Goal: Browse casually

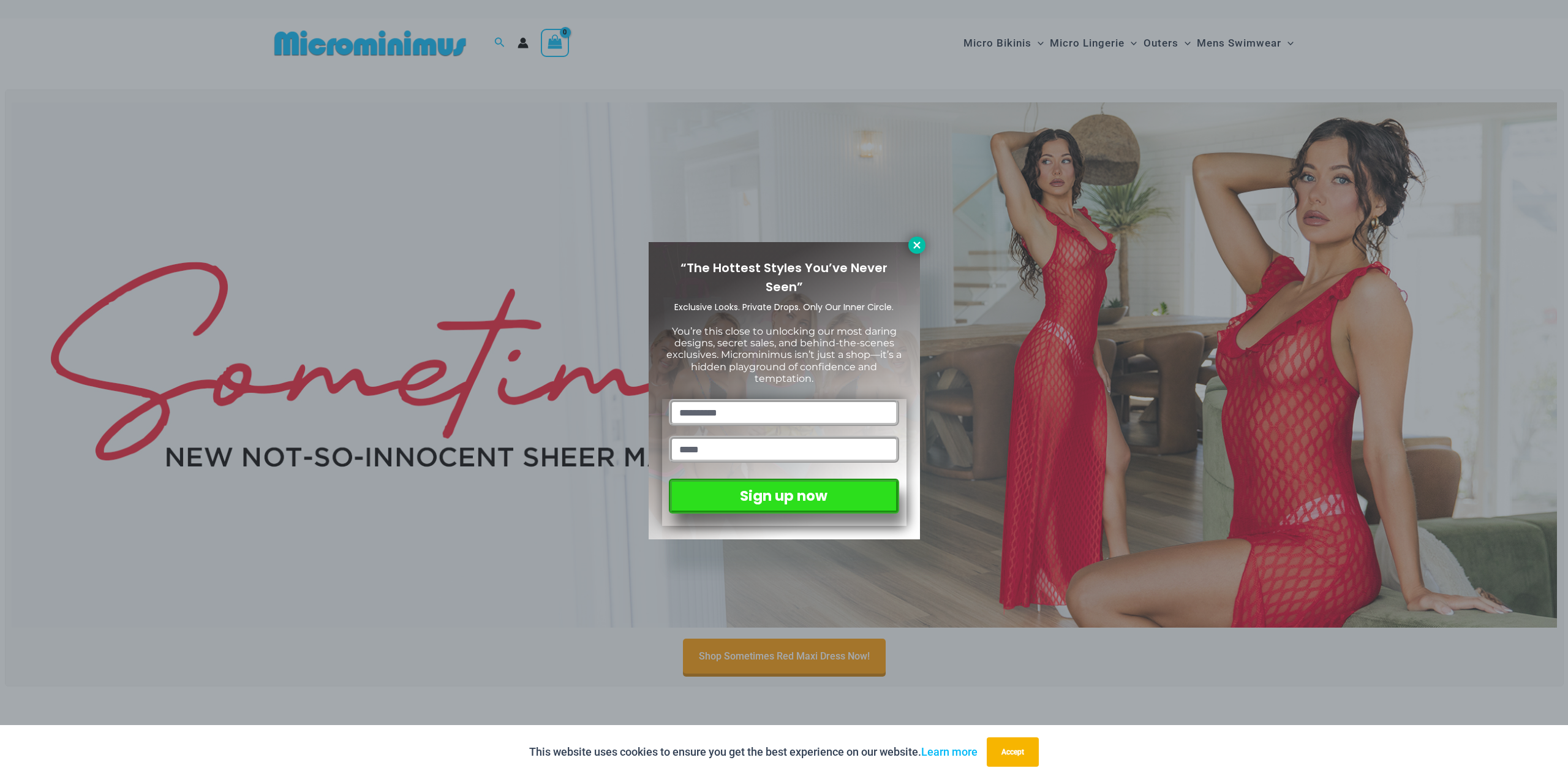
click at [913, 241] on icon at bounding box center [917, 245] width 11 height 11
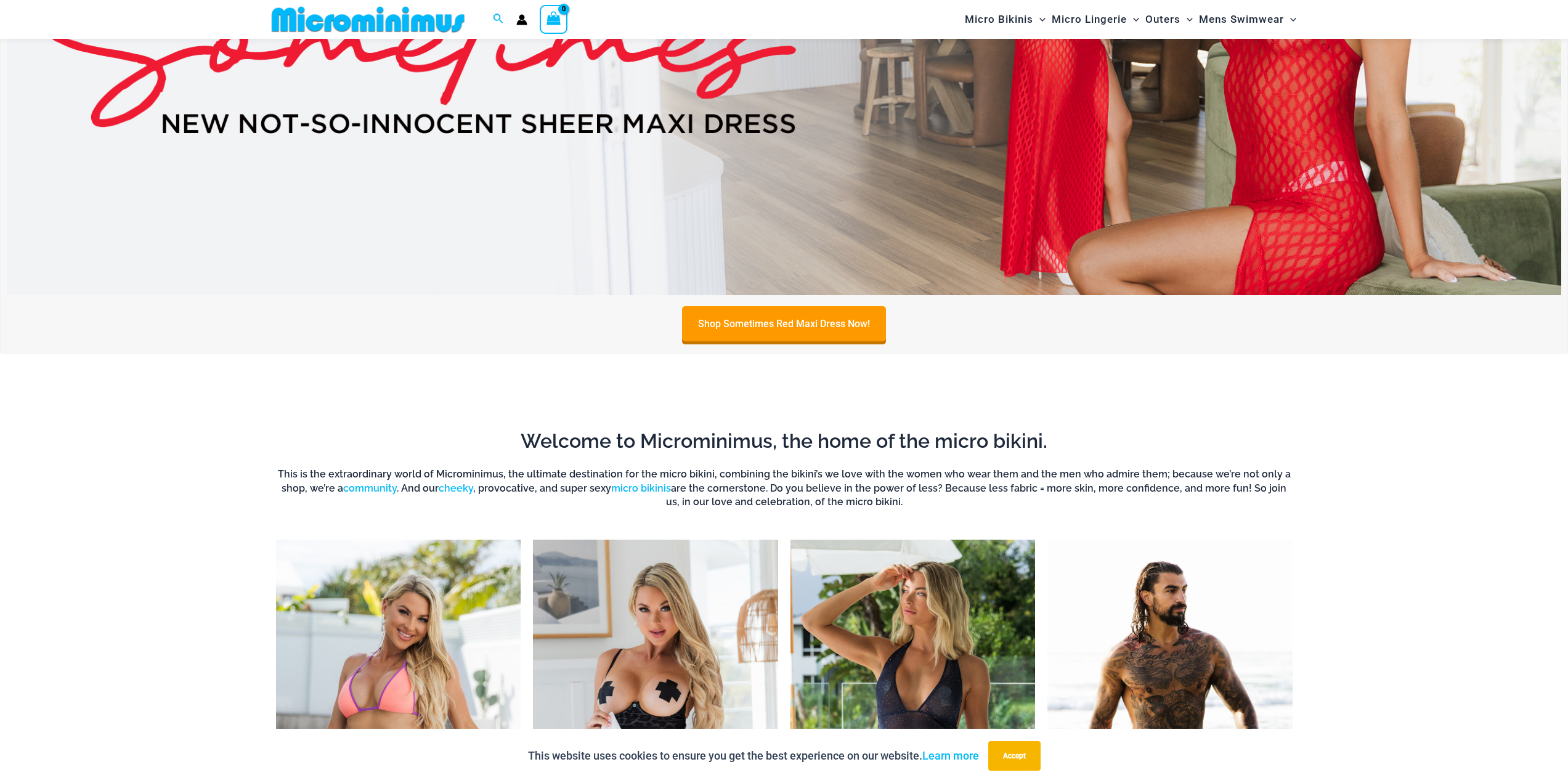
scroll to position [545, 0]
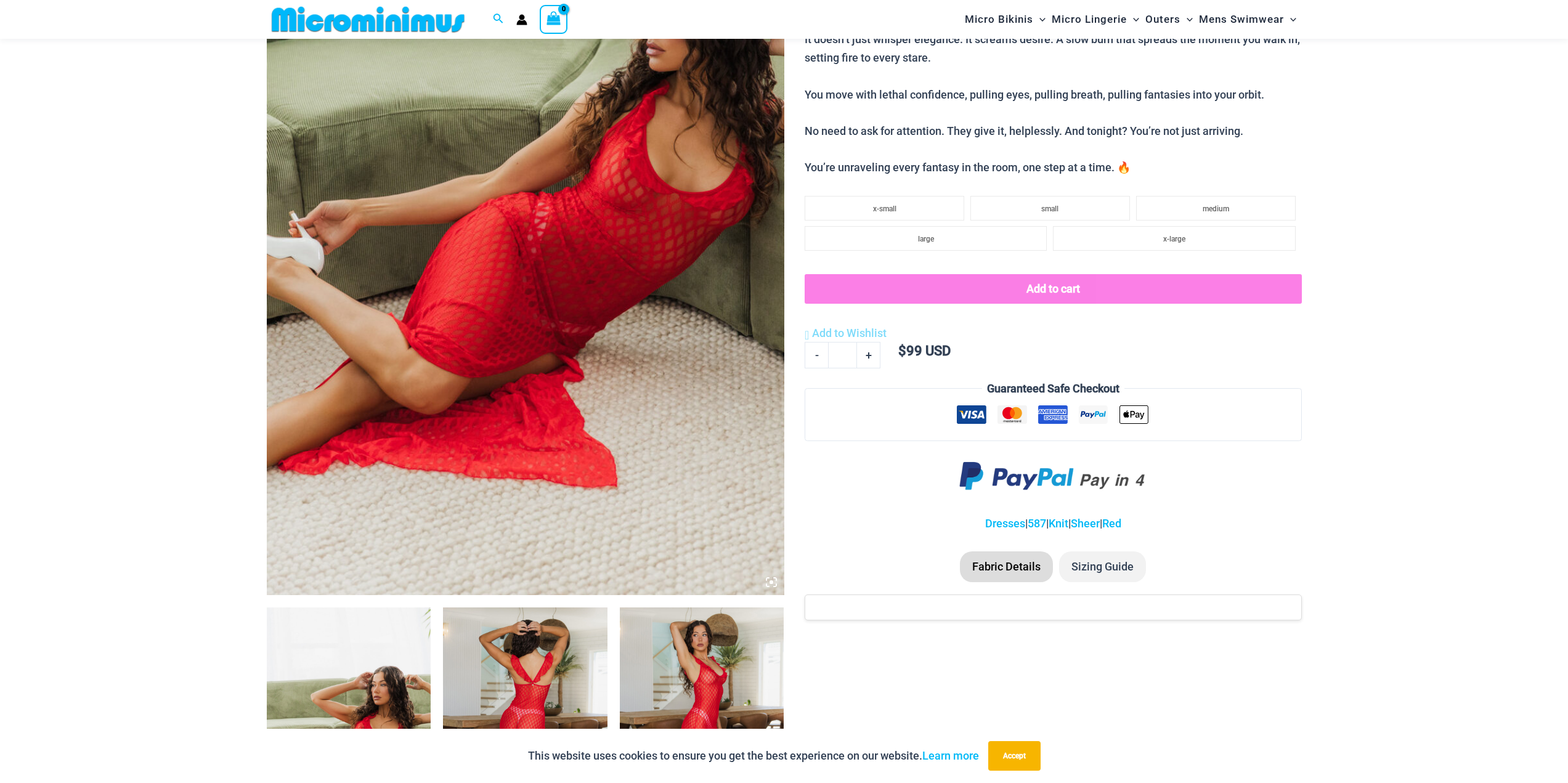
scroll to position [296, 0]
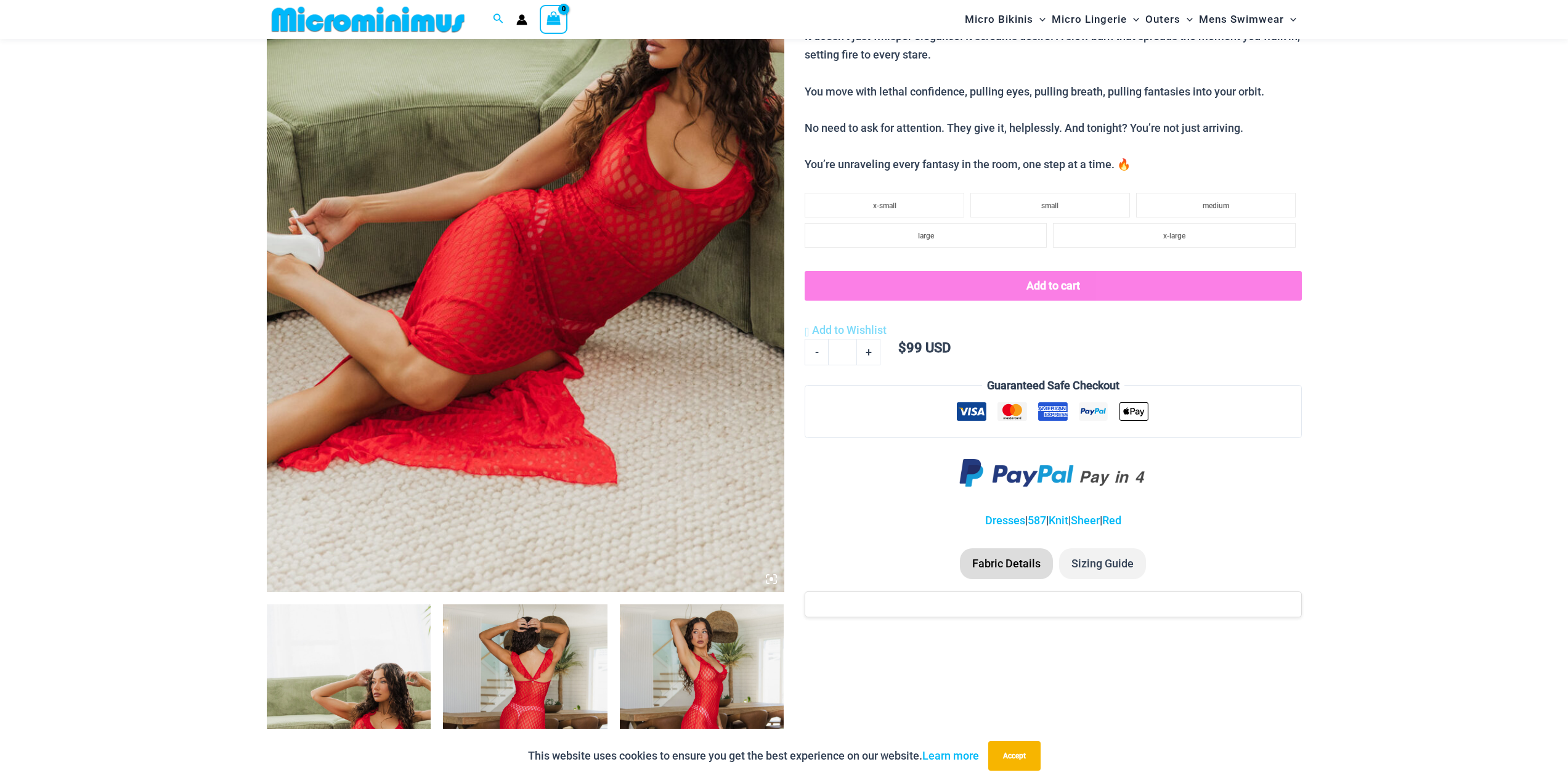
click at [772, 580] on icon at bounding box center [772, 579] width 4 height 4
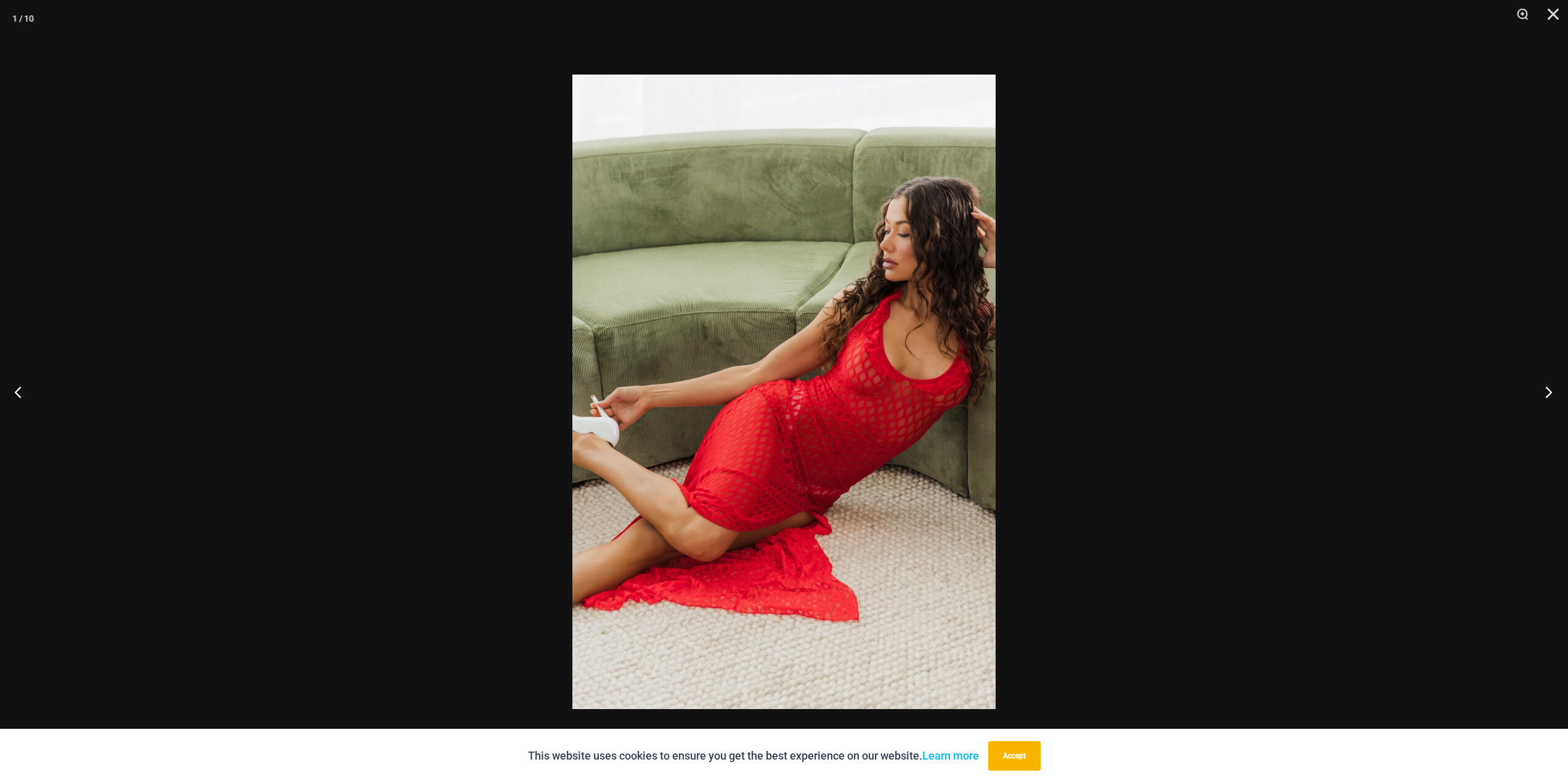
click at [1548, 388] on button "Next" at bounding box center [1545, 392] width 47 height 62
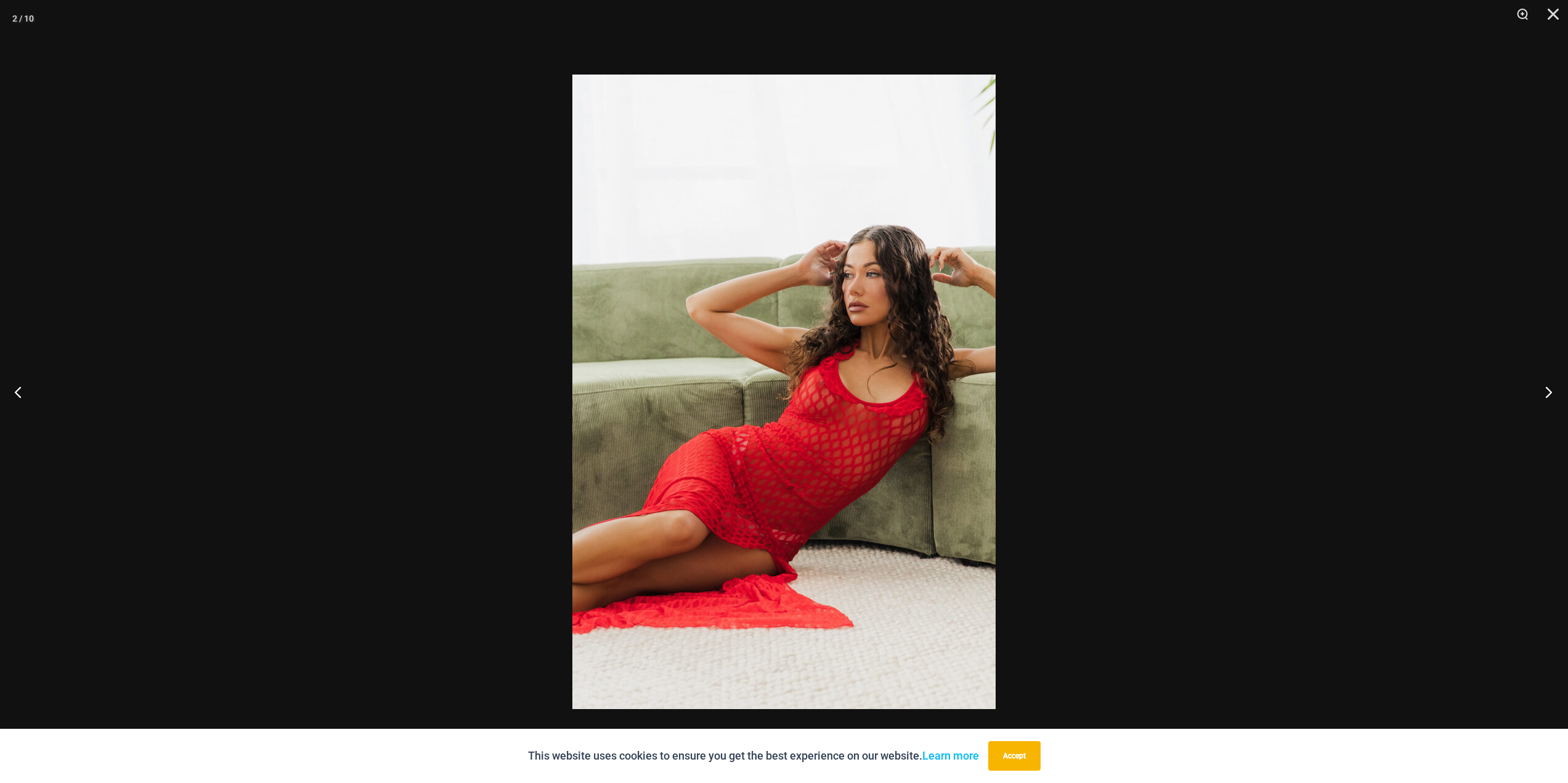
click at [1548, 388] on button "Next" at bounding box center [1545, 392] width 47 height 62
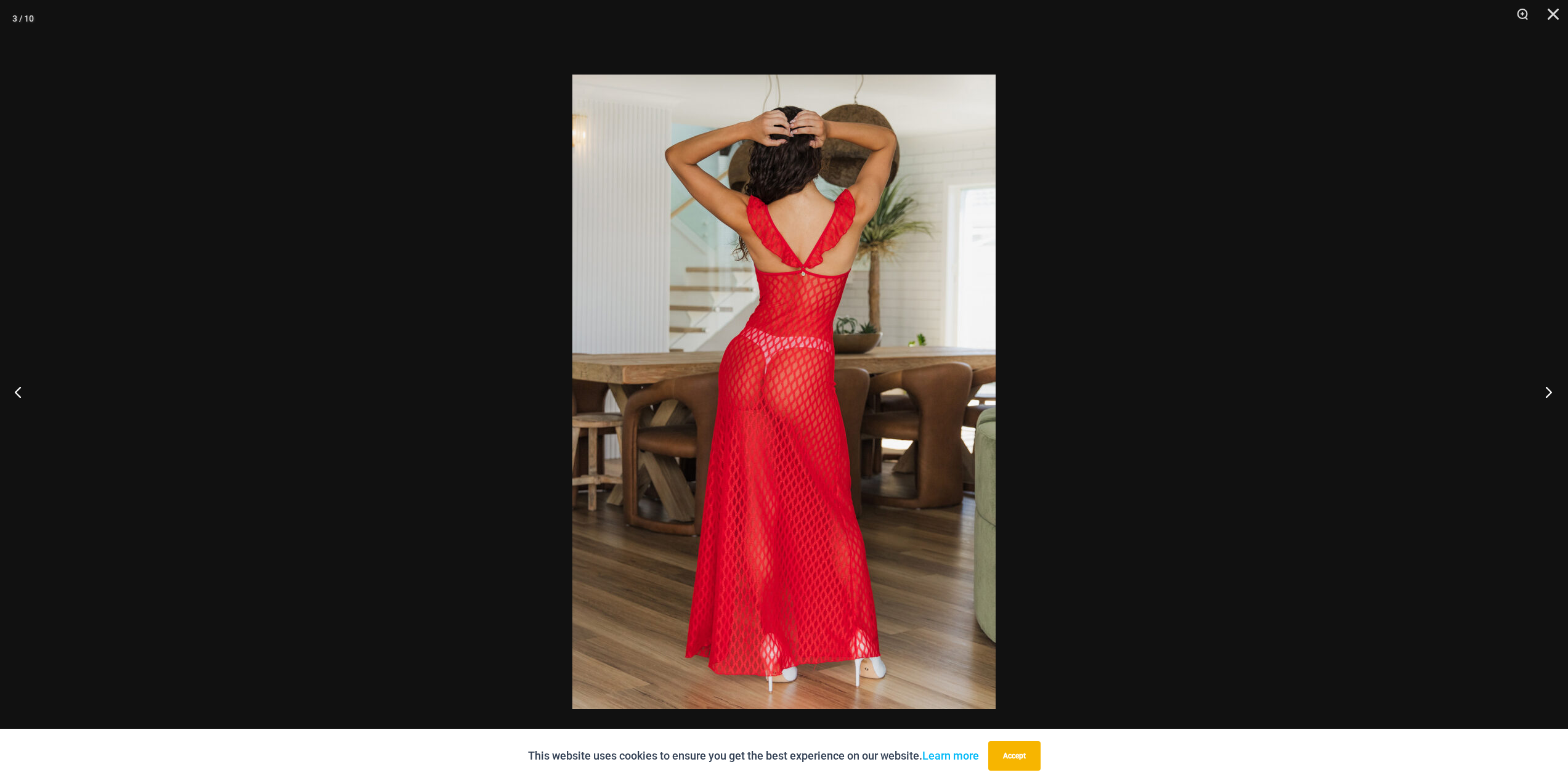
click at [1548, 388] on button "Next" at bounding box center [1545, 392] width 47 height 62
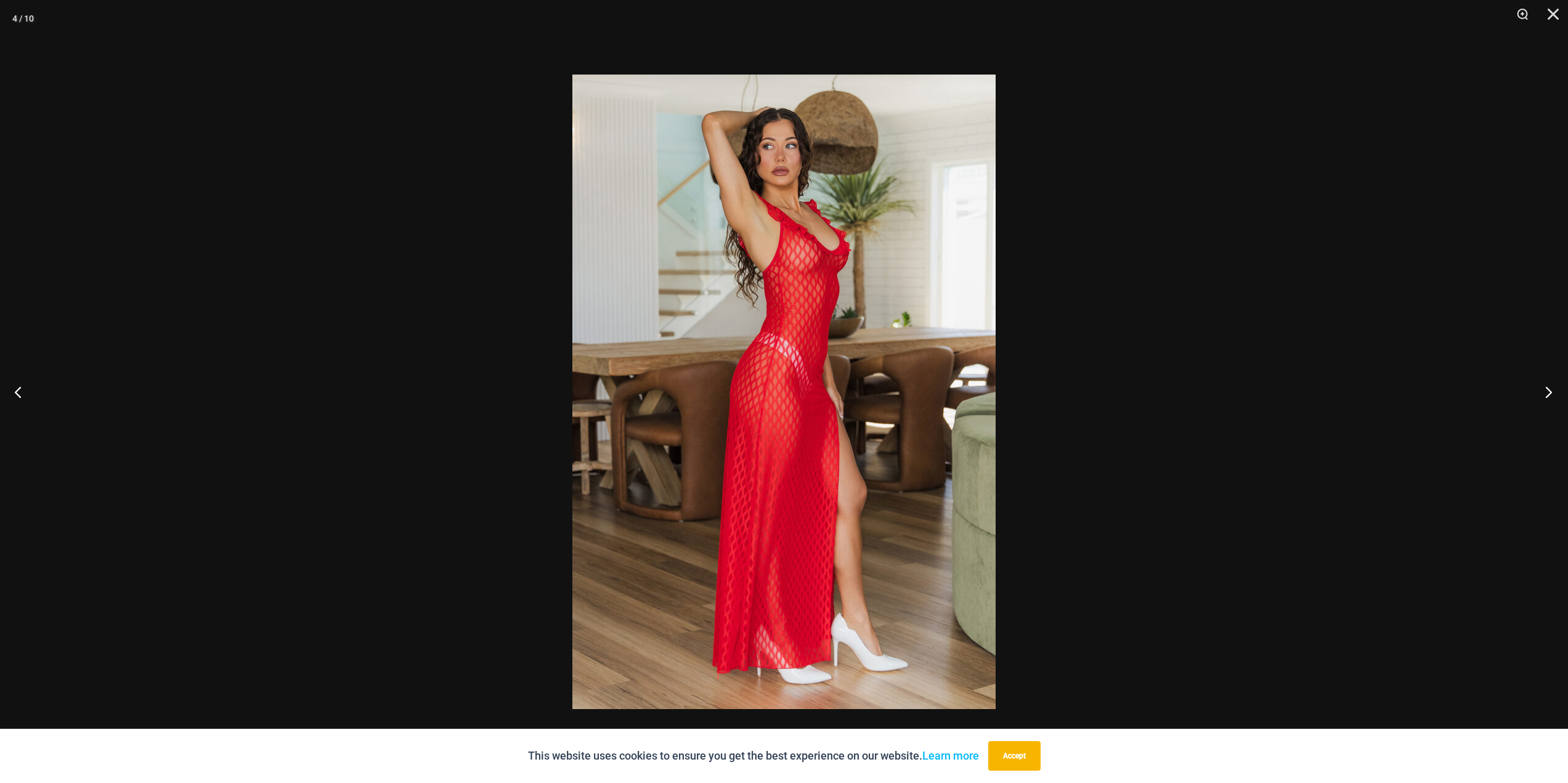
click at [1548, 388] on button "Next" at bounding box center [1545, 392] width 47 height 62
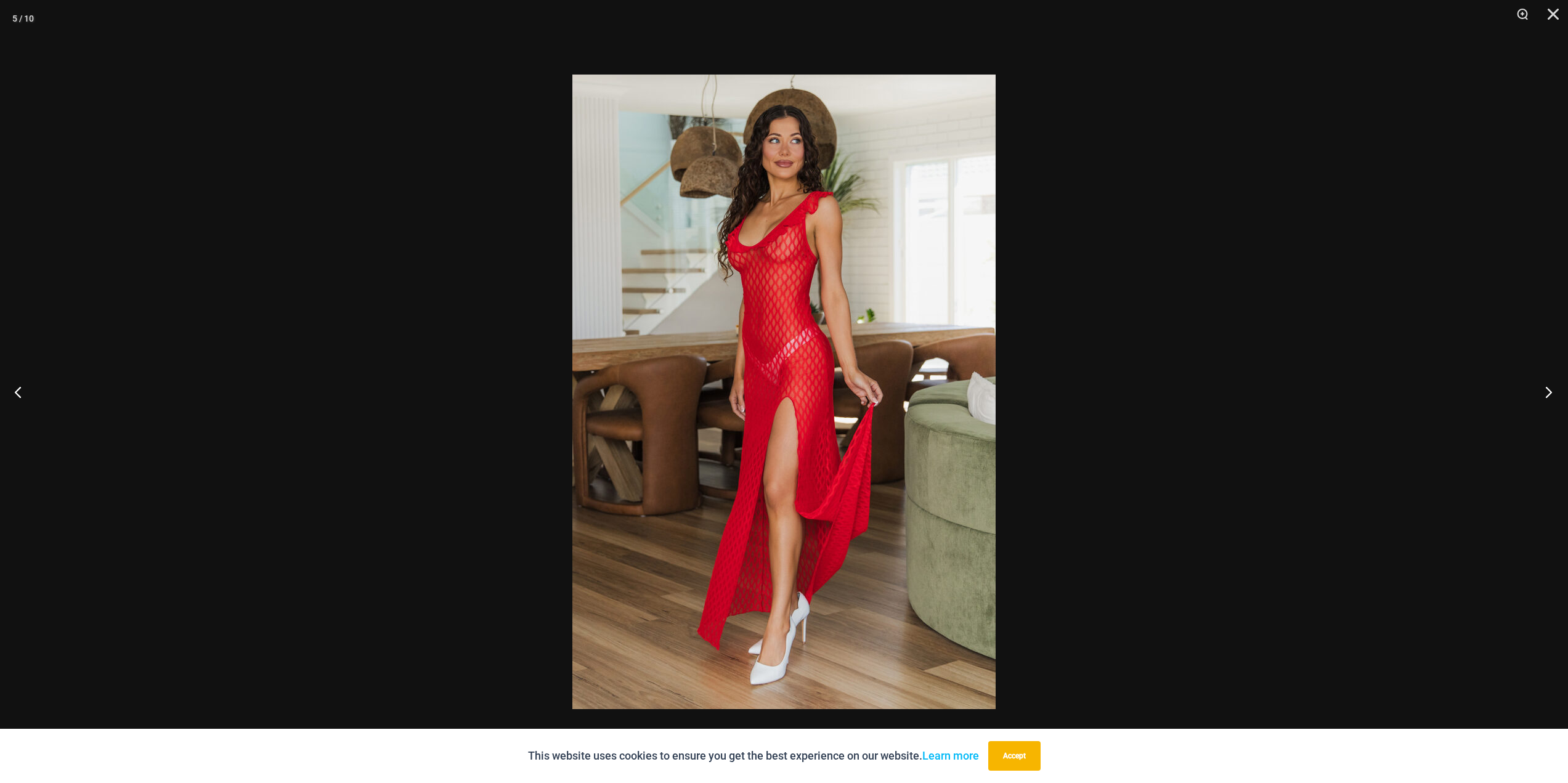
click at [1548, 388] on button "Next" at bounding box center [1545, 392] width 47 height 62
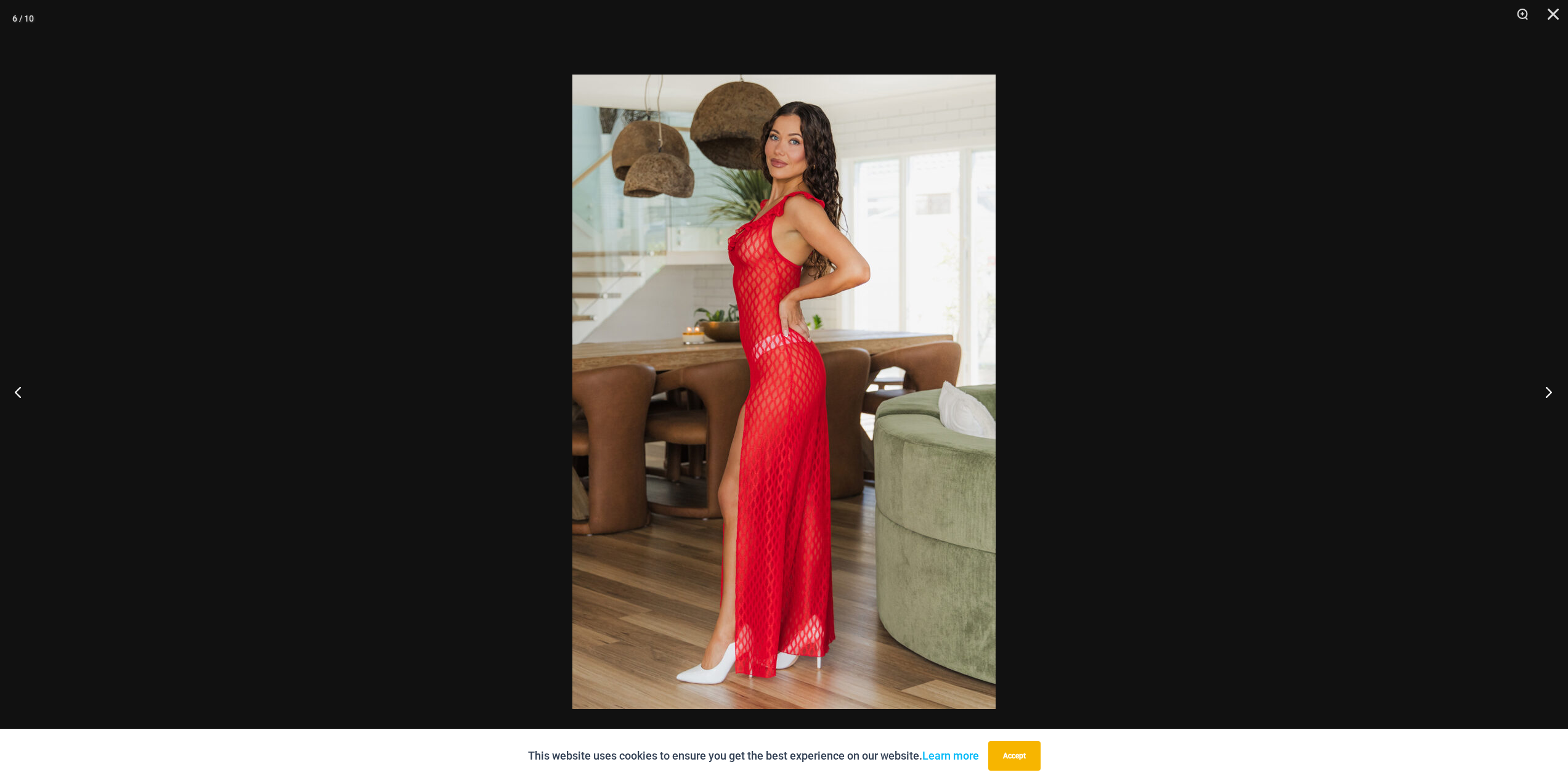
click at [1548, 388] on button "Next" at bounding box center [1545, 392] width 47 height 62
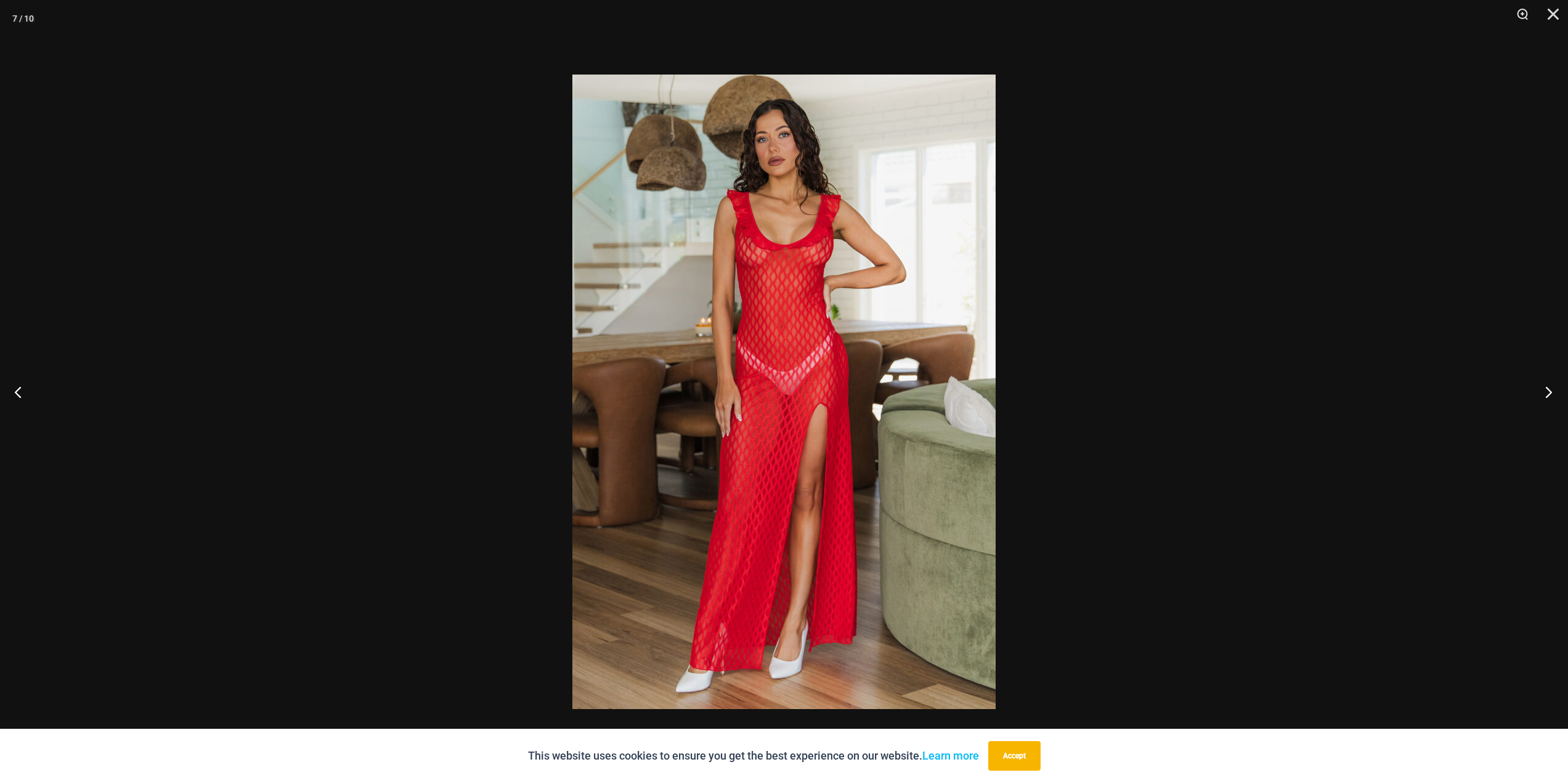
click at [1548, 388] on button "Next" at bounding box center [1545, 392] width 47 height 62
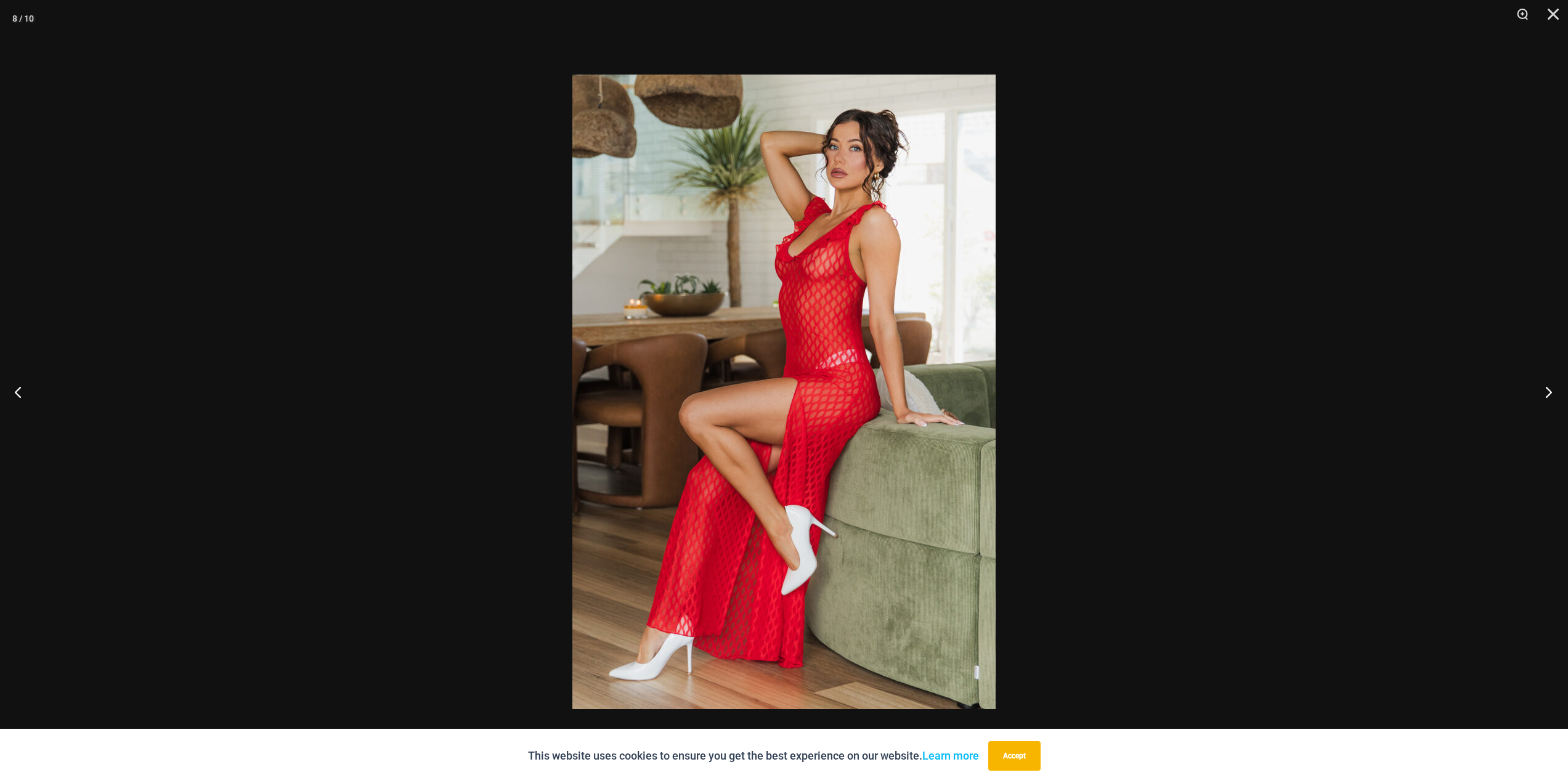
click at [1548, 388] on button "Next" at bounding box center [1545, 392] width 47 height 62
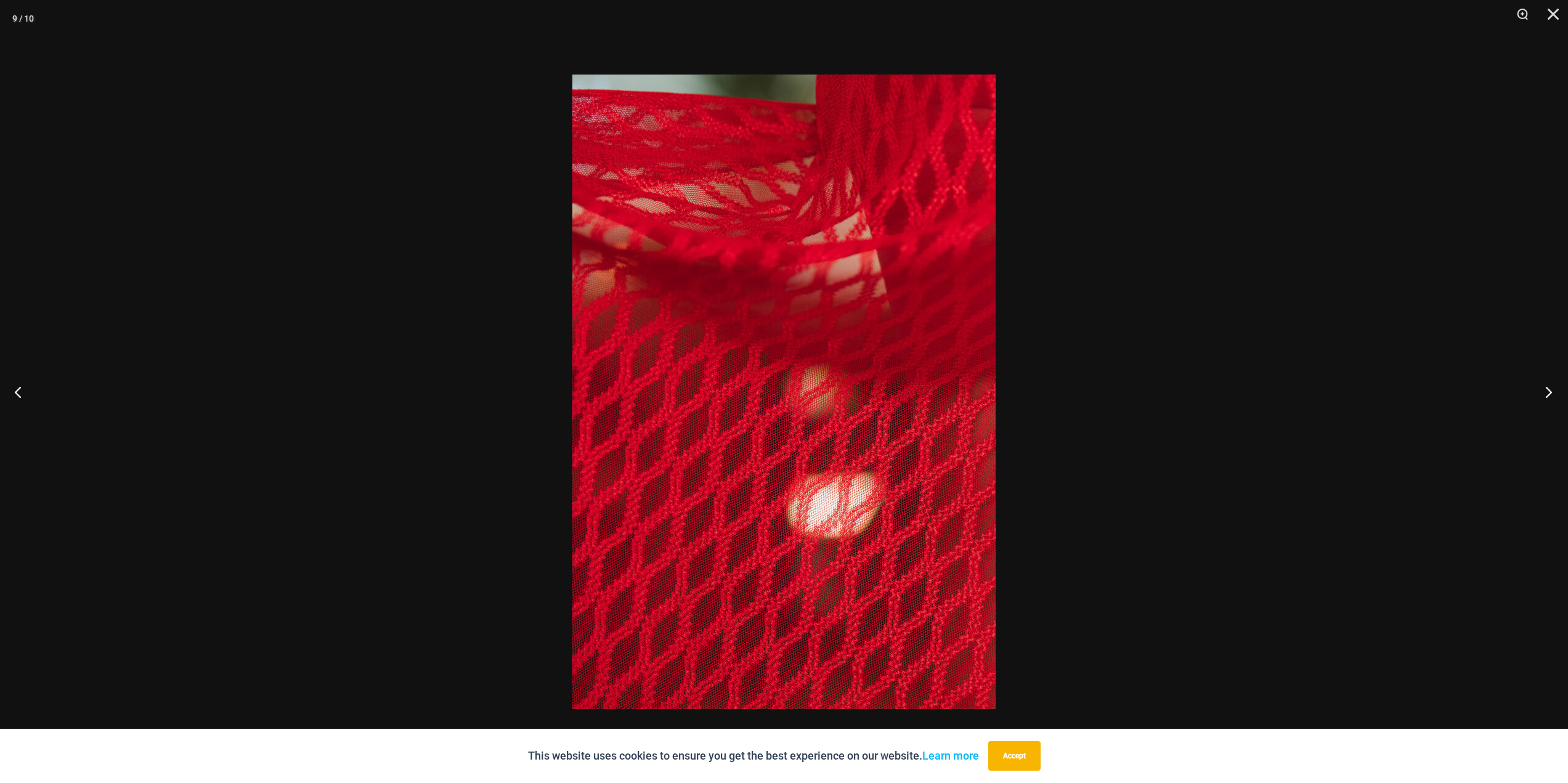
click at [1548, 388] on button "Next" at bounding box center [1545, 392] width 47 height 62
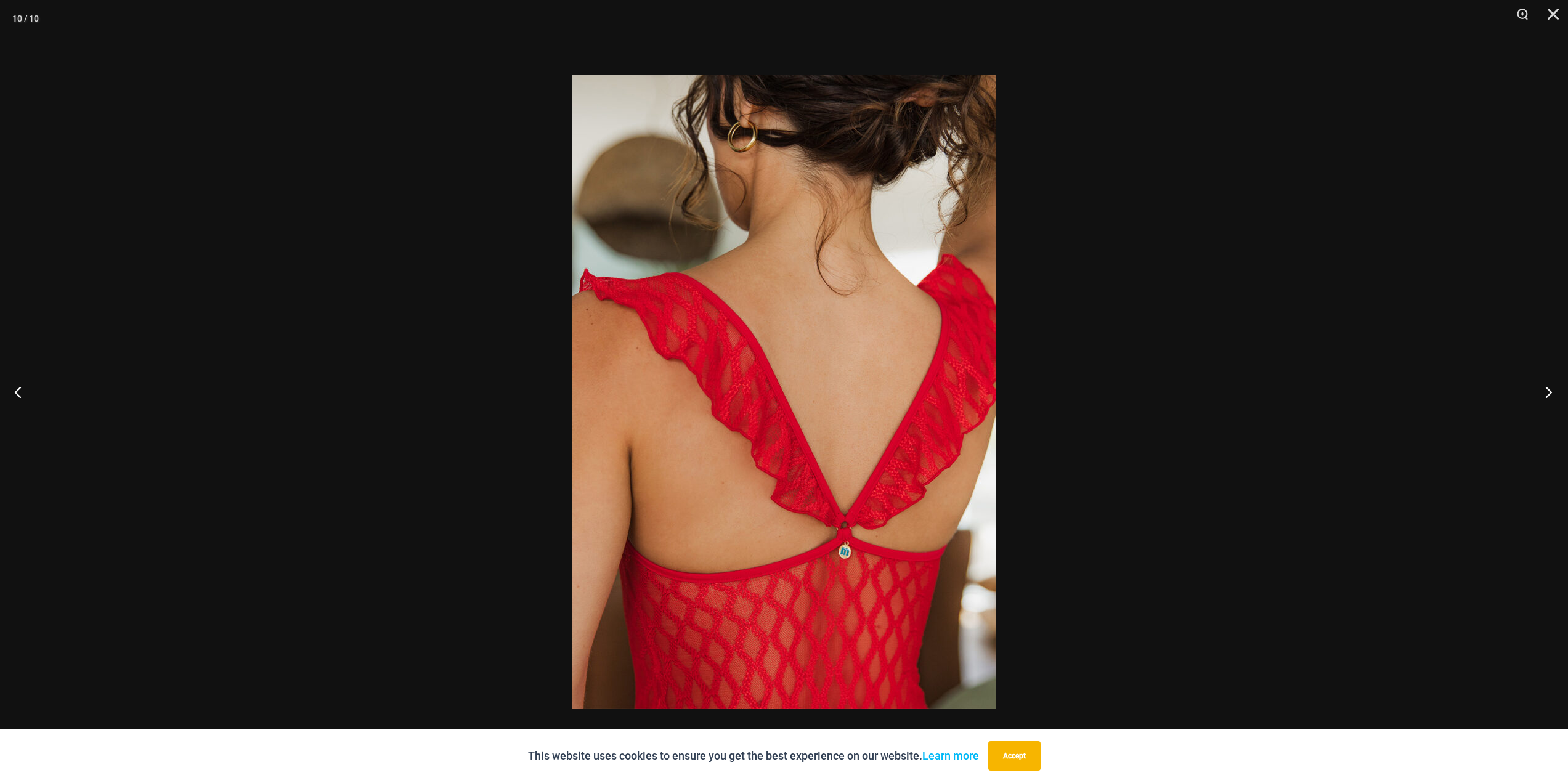
click at [1549, 386] on button "Next" at bounding box center [1545, 392] width 47 height 62
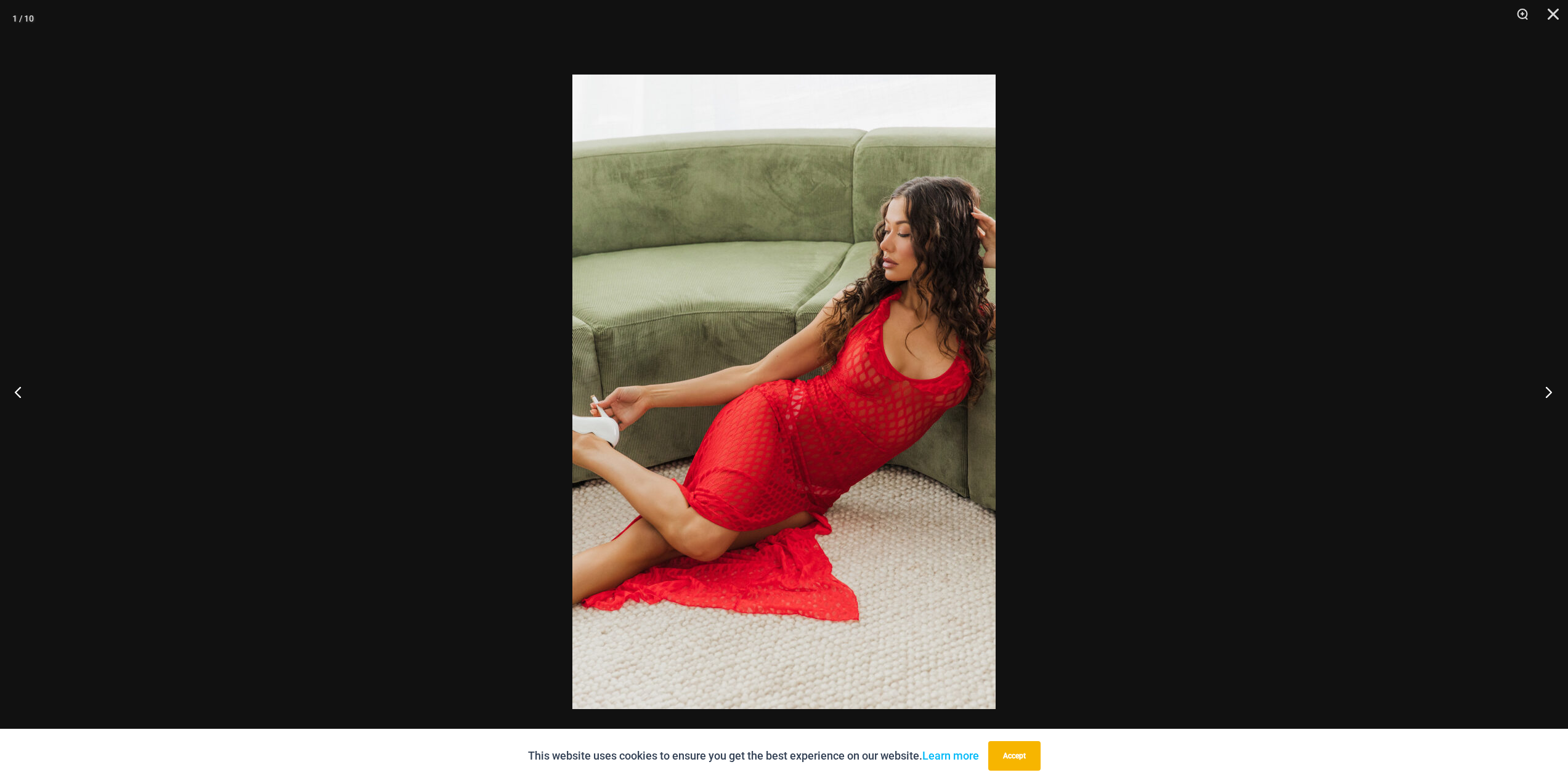
click at [1549, 386] on button "Next" at bounding box center [1545, 392] width 47 height 62
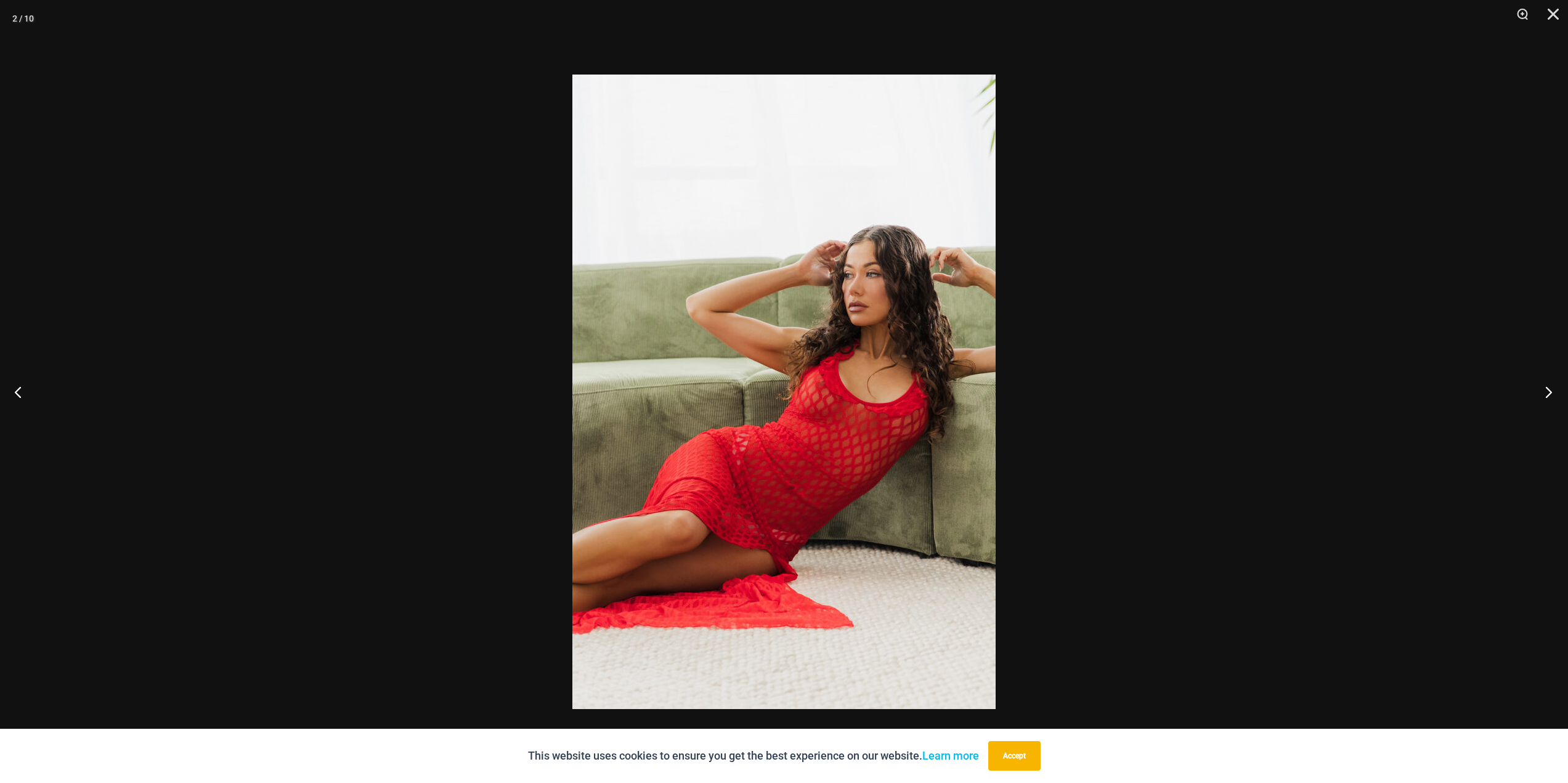
click at [1549, 386] on button "Next" at bounding box center [1545, 392] width 47 height 62
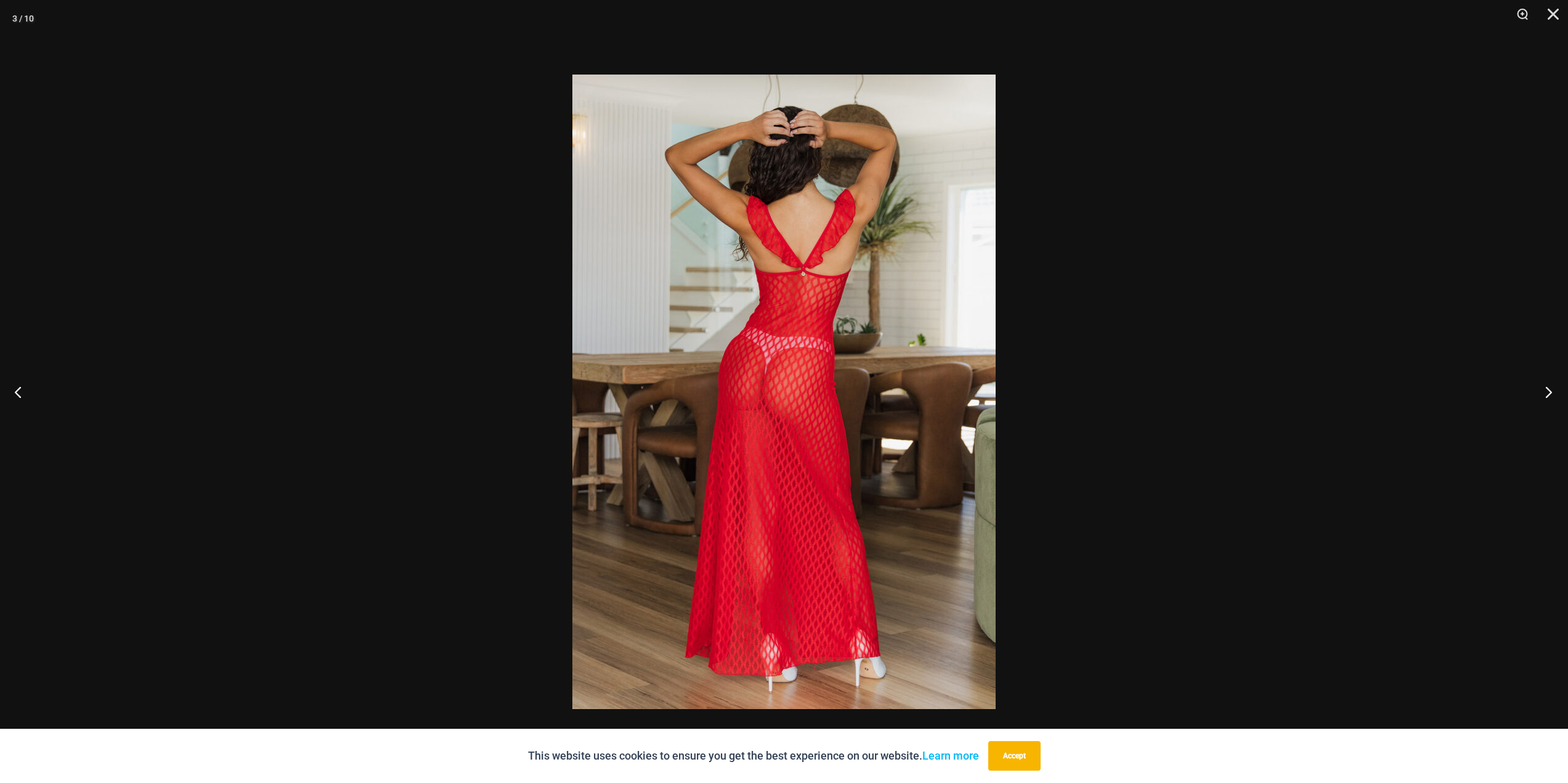
click at [1549, 384] on button "Next" at bounding box center [1545, 392] width 47 height 62
